Goal: Check status: Check status

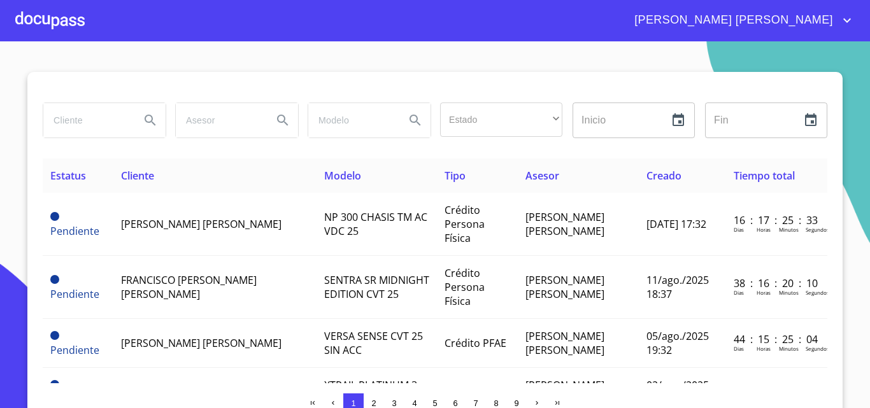
click at [103, 119] on input "search" at bounding box center [86, 120] width 87 height 34
type input "[PERSON_NAME] [PERSON_NAME]"
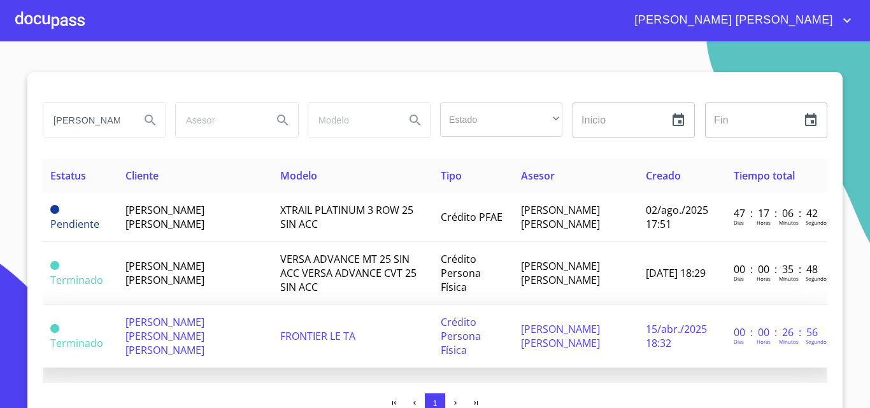
click at [197, 317] on td "[PERSON_NAME] [PERSON_NAME] [PERSON_NAME]" at bounding box center [195, 336] width 155 height 63
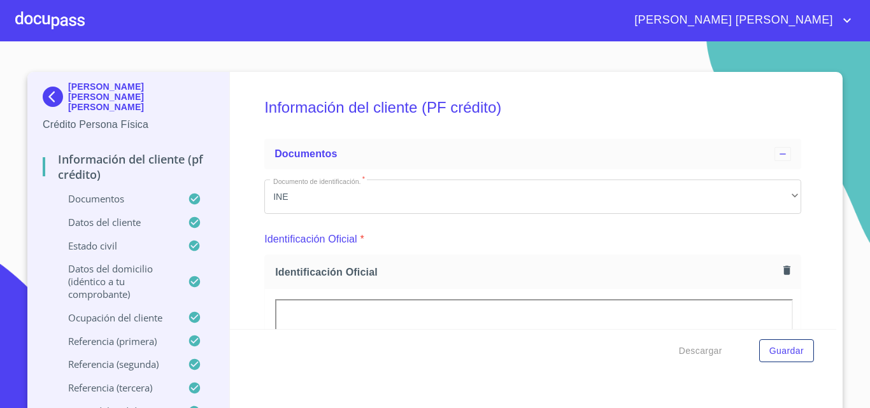
click at [43, 21] on div at bounding box center [49, 20] width 69 height 41
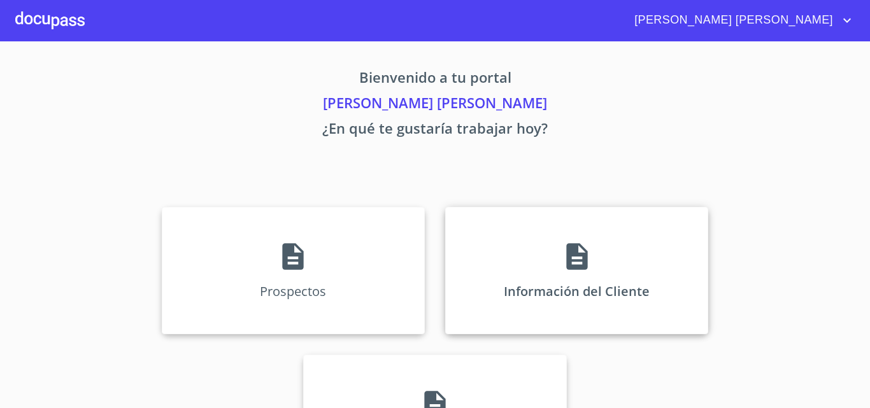
click at [582, 270] on icon at bounding box center [577, 257] width 32 height 32
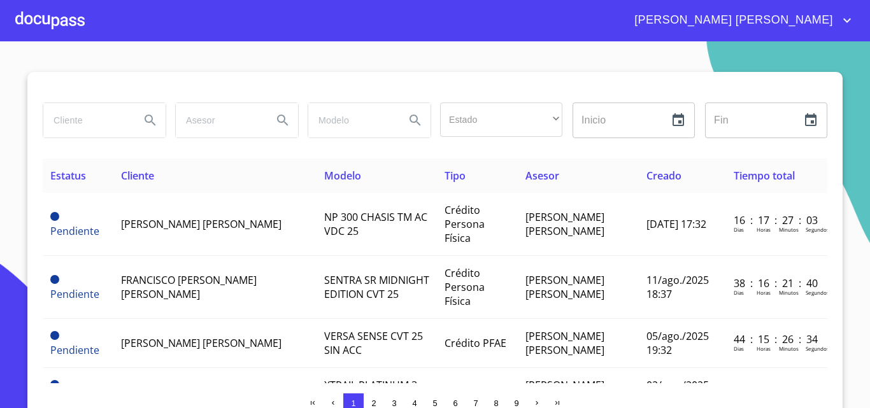
click at [69, 119] on input "search" at bounding box center [86, 120] width 87 height 34
type input "[PERSON_NAME]"
click at [146, 124] on icon "Search" at bounding box center [150, 120] width 15 height 15
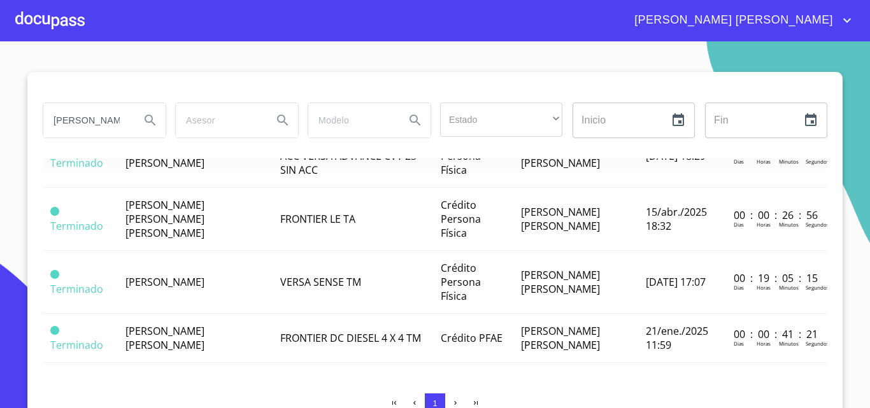
scroll to position [190, 0]
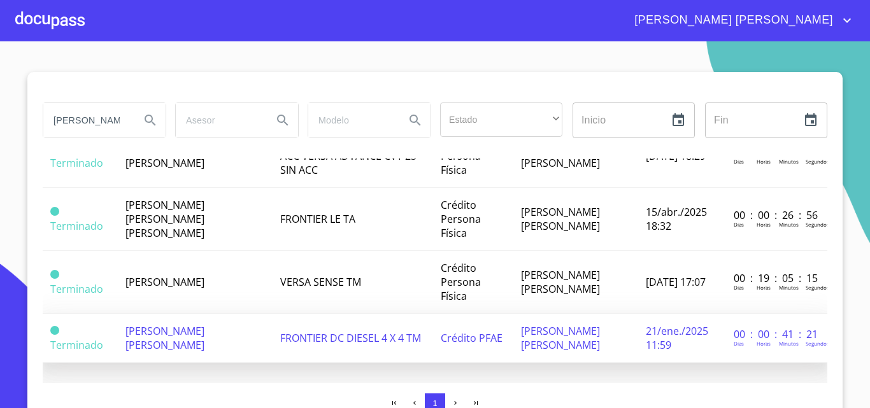
click at [183, 326] on span "[PERSON_NAME] [PERSON_NAME]" at bounding box center [164, 338] width 79 height 28
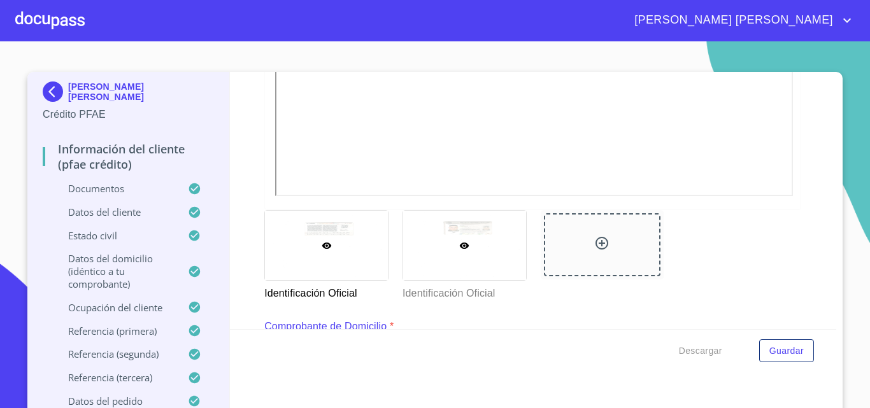
click at [481, 229] on div at bounding box center [464, 245] width 123 height 69
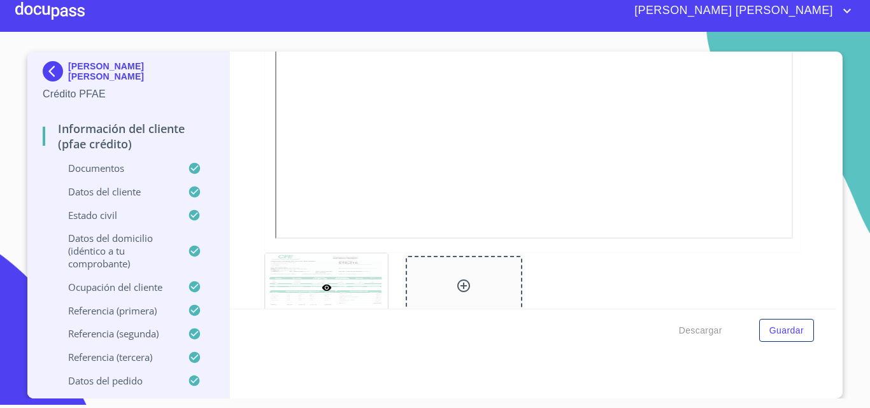
scroll to position [789, 0]
